Goal: Information Seeking & Learning: Stay updated

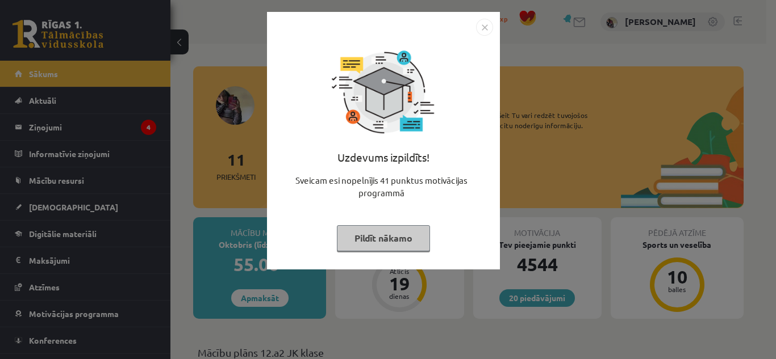
click at [381, 226] on button "Pildīt nākamo" at bounding box center [383, 238] width 93 height 26
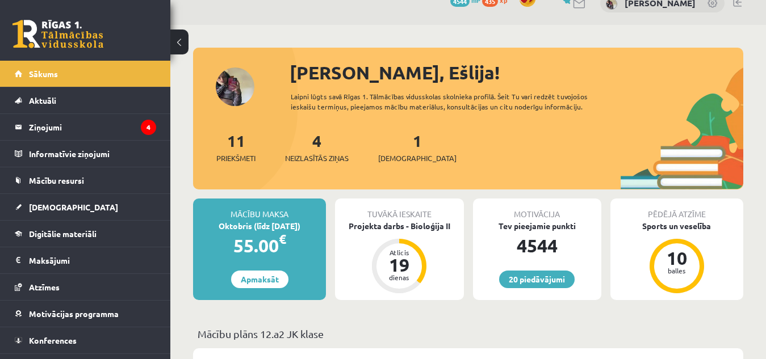
scroll to position [22, 0]
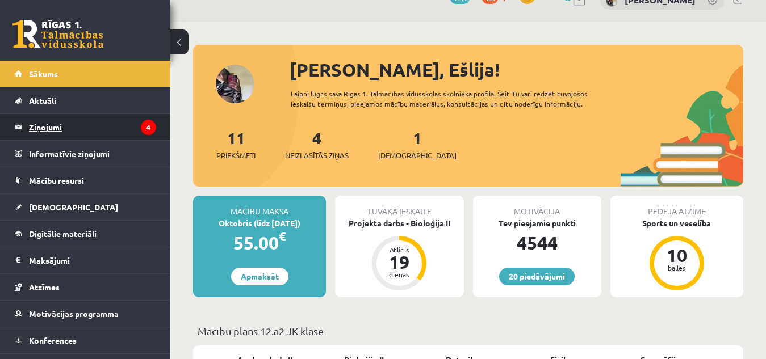
click at [41, 119] on legend "Ziņojumi 4" at bounding box center [92, 127] width 127 height 26
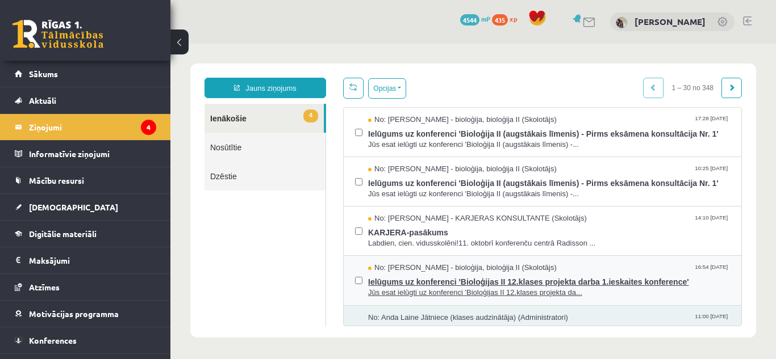
click at [423, 291] on span "Jūs esat ielūgti uz konferenci 'Bioloģijas II 12.klases projekta da..." at bounding box center [549, 293] width 362 height 11
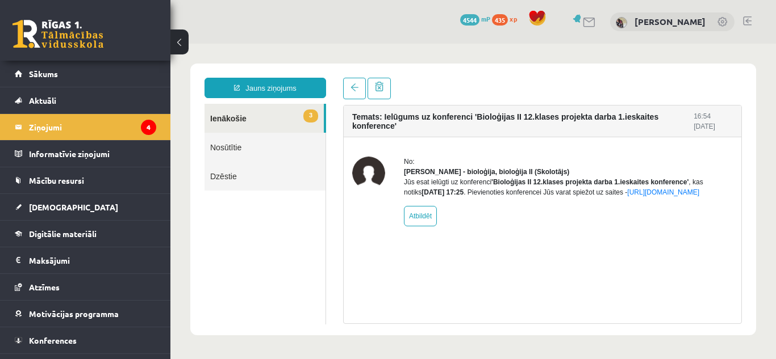
click at [271, 118] on link "3 Ienākošie" at bounding box center [263, 118] width 119 height 29
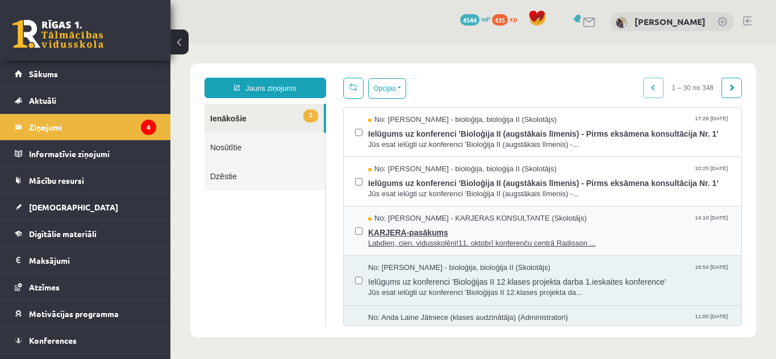
click at [399, 243] on span "Labdien, cien. vidusskolēni!11. oktobrī konferenču centrā Radisson ..." at bounding box center [549, 243] width 362 height 11
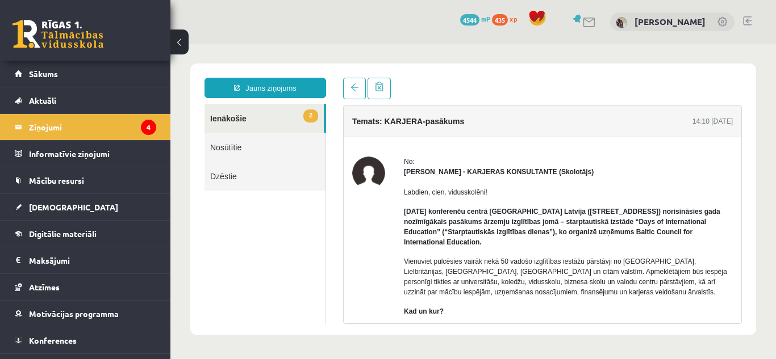
click at [277, 118] on link "2 Ienākošie" at bounding box center [263, 118] width 119 height 29
click at [236, 119] on link "2 Ienākošie" at bounding box center [263, 118] width 119 height 29
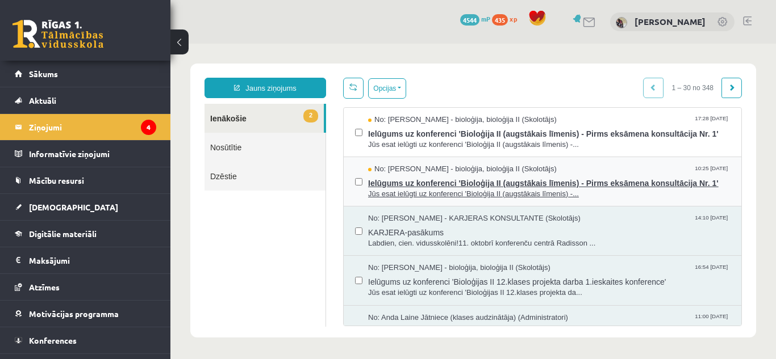
click at [428, 190] on span "Jūs esat ielūgti uz konferenci 'Bioloģija II (augstākais līmenis) -..." at bounding box center [549, 194] width 362 height 11
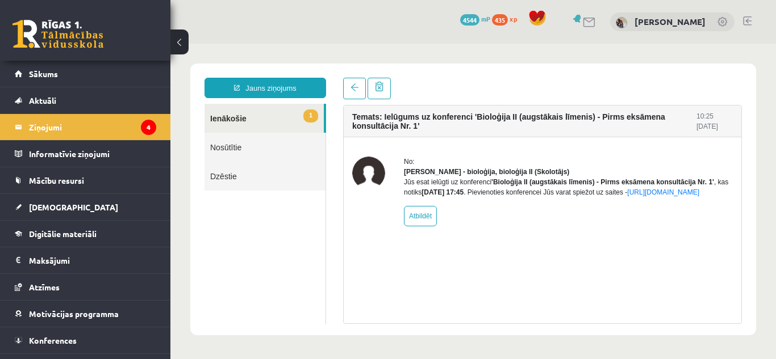
click at [263, 127] on link "1 Ienākošie" at bounding box center [263, 118] width 119 height 29
click at [345, 94] on link at bounding box center [354, 89] width 23 height 22
click at [345, 91] on link at bounding box center [354, 89] width 23 height 22
click at [348, 88] on link at bounding box center [354, 89] width 23 height 22
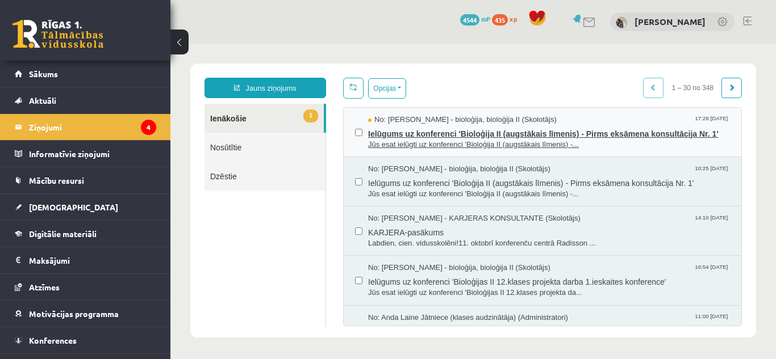
click at [432, 133] on span "Ielūgums uz konferenci 'Bioloģija II (augstākais līmenis) - Pirms eksāmena kons…" at bounding box center [549, 132] width 362 height 14
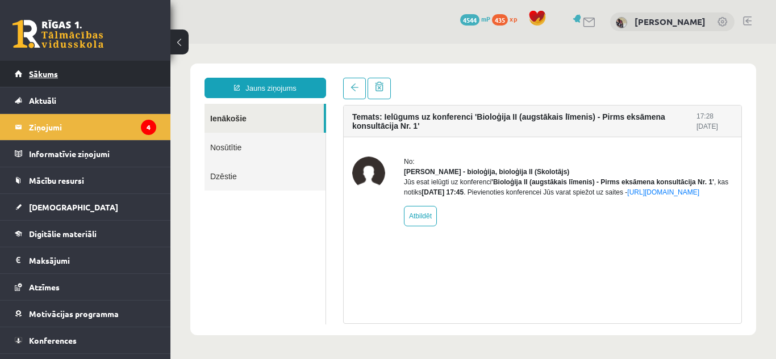
click at [98, 69] on link "Sākums" at bounding box center [85, 74] width 141 height 26
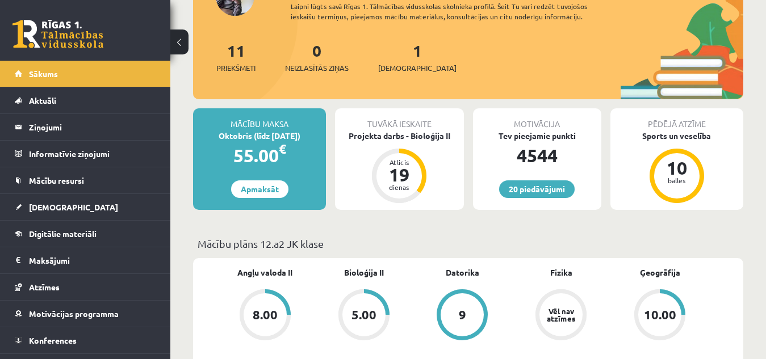
scroll to position [75, 0]
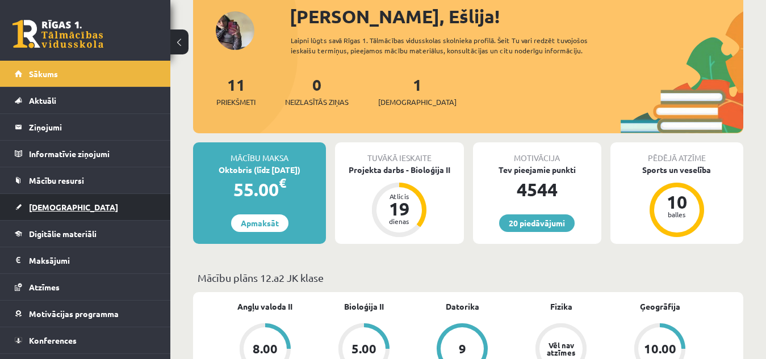
click at [47, 213] on link "[DEMOGRAPHIC_DATA]" at bounding box center [85, 207] width 141 height 26
